Goal: Information Seeking & Learning: Learn about a topic

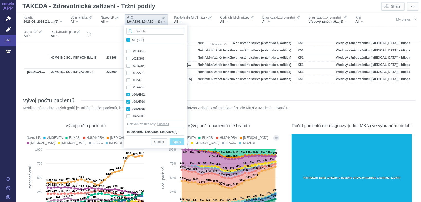
scroll to position [2674, 0]
click at [77, 21] on div "All" at bounding box center [81, 22] width 21 height 4
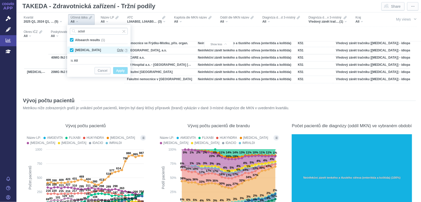
type input "adali"
click at [121, 50] on span "Only" at bounding box center [120, 50] width 6 height 6
click at [122, 70] on span "Apply" at bounding box center [120, 71] width 8 height 6
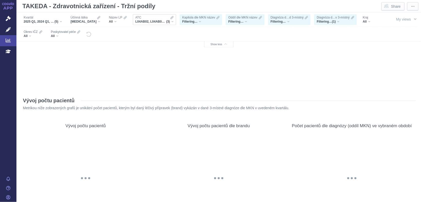
click at [166, 20] on span "(3)" at bounding box center [168, 22] width 4 height 4
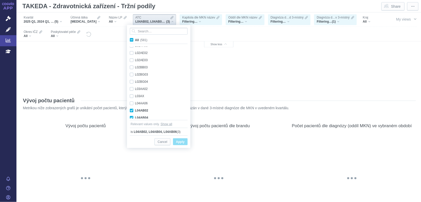
click at [135, 40] on span "All (581)" at bounding box center [141, 40] width 12 height 4
click at [135, 40] on input "All (581)" at bounding box center [136, 38] width 3 height 3
checkbox input "true"
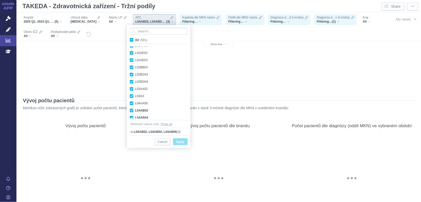
checkbox input "true"
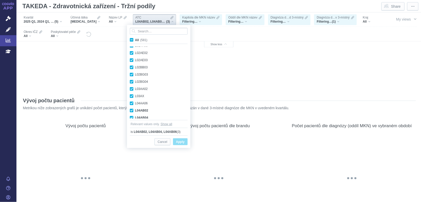
checkbox input "true"
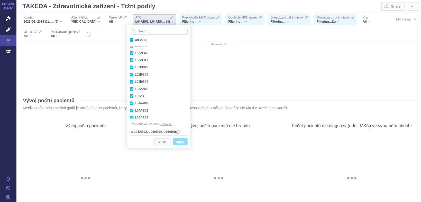
checkbox input "true"
click at [179, 140] on span "Apply" at bounding box center [180, 142] width 8 height 6
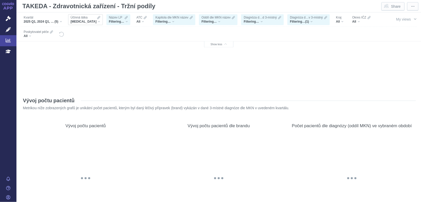
click at [94, 21] on div "[MEDICAL_DATA]" at bounding box center [86, 22] width 30 height 4
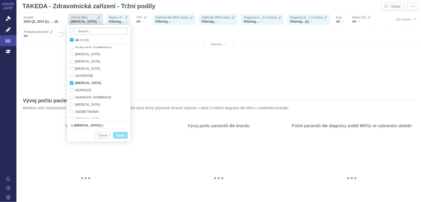
scroll to position [342, 0]
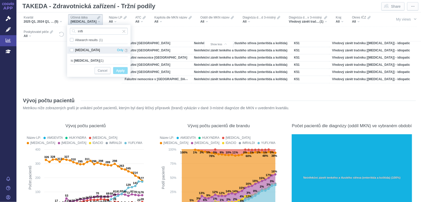
type input "infli"
click at [73, 51] on div "[MEDICAL_DATA] Only" at bounding box center [98, 50] width 63 height 7
checkbox input "true"
click at [85, 32] on input "infli" at bounding box center [99, 31] width 58 height 7
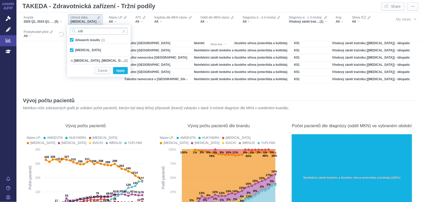
click at [85, 32] on input "infli" at bounding box center [99, 31] width 58 height 7
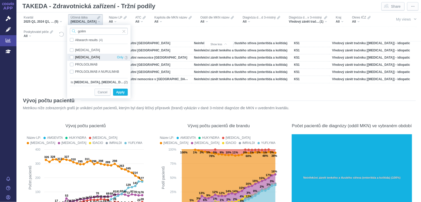
type input "golim"
click at [74, 57] on div "[MEDICAL_DATA] Only" at bounding box center [98, 57] width 63 height 7
checkbox input "true"
click at [86, 31] on input "golim" at bounding box center [99, 31] width 58 height 7
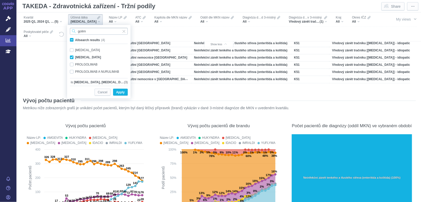
click at [86, 31] on input "golim" at bounding box center [99, 31] width 58 height 7
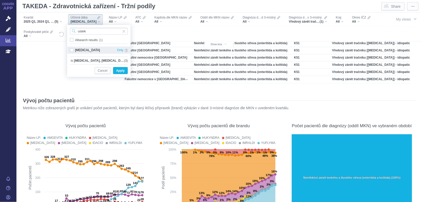
type input "ustek"
click at [71, 50] on div "[MEDICAL_DATA] Only" at bounding box center [98, 50] width 63 height 7
checkbox input "true"
click at [88, 32] on input "ustek" at bounding box center [99, 31] width 58 height 7
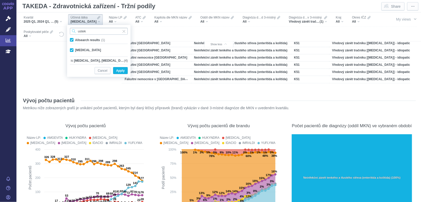
click at [88, 32] on input "ustek" at bounding box center [99, 31] width 58 height 7
type input "vedoli"
click at [80, 51] on div "[MEDICAL_DATA] Only" at bounding box center [98, 50] width 63 height 7
checkbox input "true"
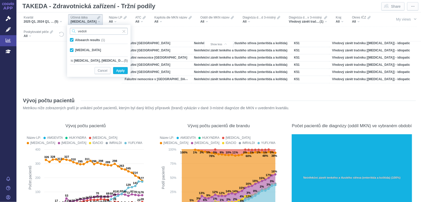
click at [86, 29] on input "vedoli" at bounding box center [99, 31] width 58 height 7
type input "upada"
click at [77, 49] on div "[MEDICAL_DATA] Only" at bounding box center [98, 50] width 63 height 7
checkbox input "true"
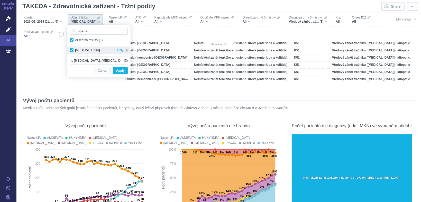
checkbox input "true"
click at [89, 31] on input "upada" at bounding box center [99, 31] width 58 height 7
type input "[PERSON_NAME]"
click at [77, 51] on div "FILGOTINIB Only" at bounding box center [98, 50] width 63 height 7
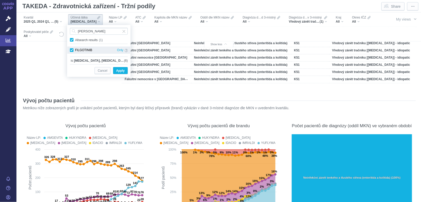
checkbox input "true"
click at [89, 32] on input "[PERSON_NAME]" at bounding box center [99, 31] width 58 height 7
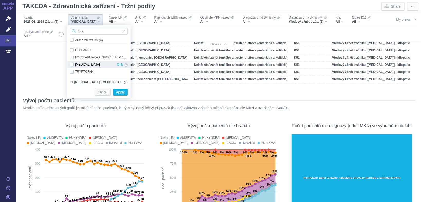
type input "tofa"
click at [89, 64] on div "[MEDICAL_DATA] Only" at bounding box center [98, 64] width 63 height 7
checkbox input "true"
click at [86, 31] on input "tofa" at bounding box center [99, 31] width 58 height 7
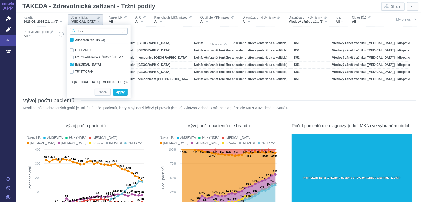
click at [86, 31] on input "tofa" at bounding box center [99, 31] width 58 height 7
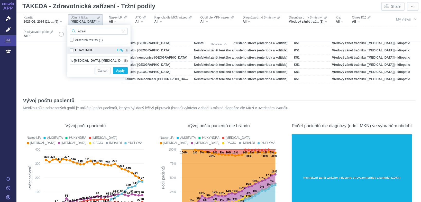
type input "etrasi"
click at [87, 49] on div "ETRASIMOD Only" at bounding box center [98, 50] width 63 height 7
checkbox input "true"
click at [89, 32] on input "etrasi" at bounding box center [99, 31] width 58 height 7
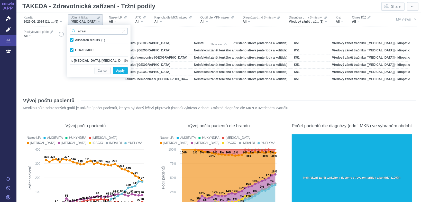
click at [89, 32] on input "etrasi" at bounding box center [99, 31] width 58 height 7
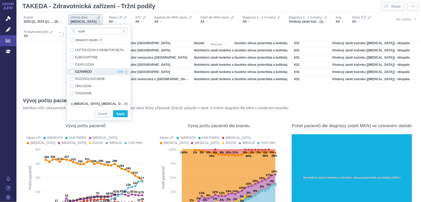
type input "ozan"
click at [85, 70] on div "OZANIMOD Only" at bounding box center [98, 71] width 63 height 7
checkbox input "true"
click at [87, 32] on input "ozan" at bounding box center [99, 31] width 58 height 7
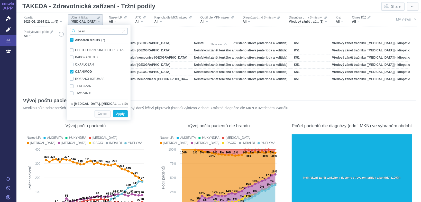
click at [87, 32] on input "ozan" at bounding box center [99, 31] width 58 height 7
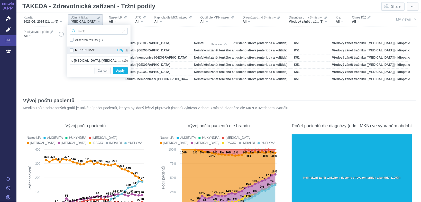
type input "mirik"
click at [82, 51] on div "MIRIKIZUMAB Only" at bounding box center [98, 50] width 63 height 7
checkbox input "true"
click at [87, 32] on input "mirik" at bounding box center [99, 31] width 58 height 7
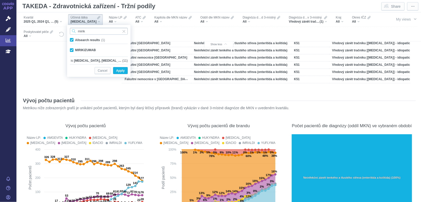
click at [87, 32] on input "mirik" at bounding box center [99, 31] width 58 height 7
type input "guselku"
click at [85, 49] on div "[MEDICAL_DATA] Only" at bounding box center [98, 50] width 63 height 7
checkbox input "true"
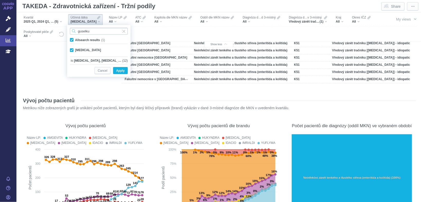
click at [92, 31] on input "guselku" at bounding box center [99, 31] width 58 height 7
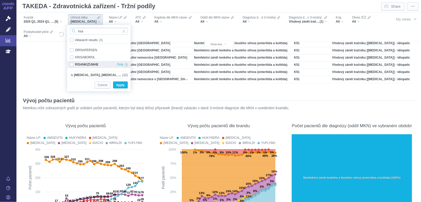
type input "risa"
click at [87, 65] on div "RISANKIZUMAB Only" at bounding box center [98, 64] width 63 height 7
checkbox input "true"
click at [117, 84] on span "Apply" at bounding box center [120, 85] width 8 height 6
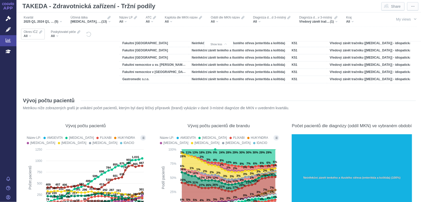
click at [29, 37] on div "All" at bounding box center [33, 36] width 19 height 4
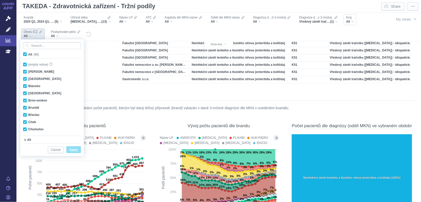
click at [354, 22] on div "All" at bounding box center [349, 22] width 7 height 4
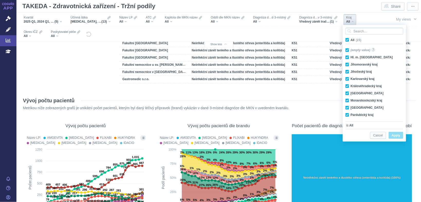
click at [351, 40] on span "All (15)" at bounding box center [356, 40] width 11 height 4
click at [351, 40] on input "All (15)" at bounding box center [352, 38] width 3 height 3
checkbox input "false"
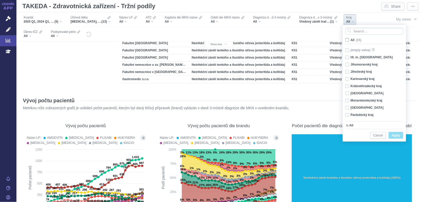
checkbox input "false"
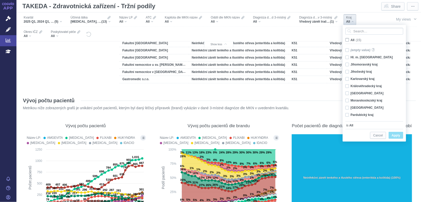
checkbox input "false"
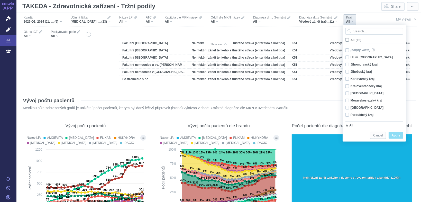
checkbox input "false"
click at [347, 56] on div "Hl. m. [GEOGRAPHIC_DATA] Only" at bounding box center [375, 57] width 65 height 7
checkbox input "true"
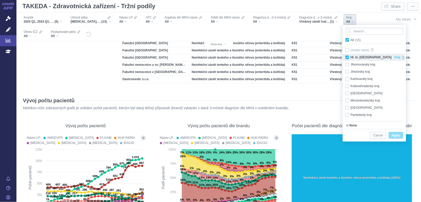
checkbox input "true"
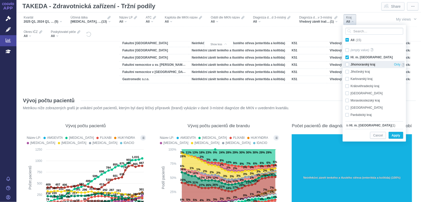
click at [348, 64] on div "Jihomoravský kraj Only" at bounding box center [375, 64] width 65 height 7
checkbox input "true"
click at [348, 70] on div "Jihočeský kraj Only" at bounding box center [375, 71] width 65 height 7
checkbox input "true"
click at [348, 76] on div "Karlovarský kraj Only" at bounding box center [375, 78] width 65 height 7
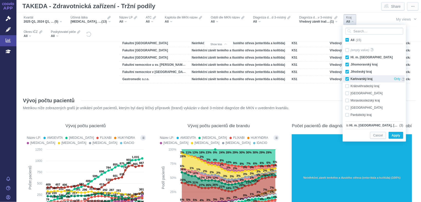
checkbox input "true"
click at [349, 87] on div "Královéhradecký kraj Only" at bounding box center [375, 86] width 65 height 7
checkbox input "true"
click at [393, 133] on span "Apply" at bounding box center [396, 135] width 8 height 6
